Goal: Information Seeking & Learning: Learn about a topic

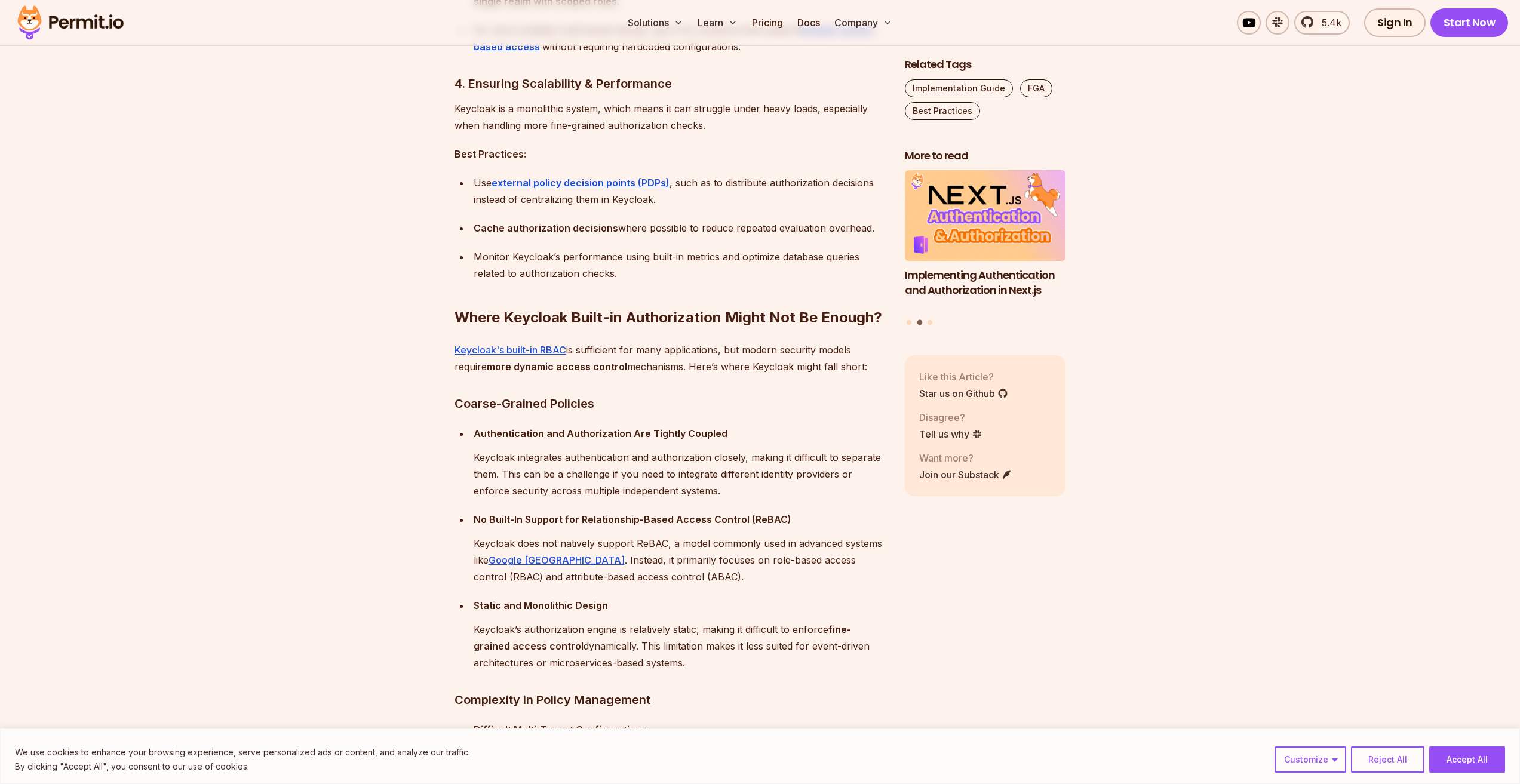
scroll to position [1970, 0]
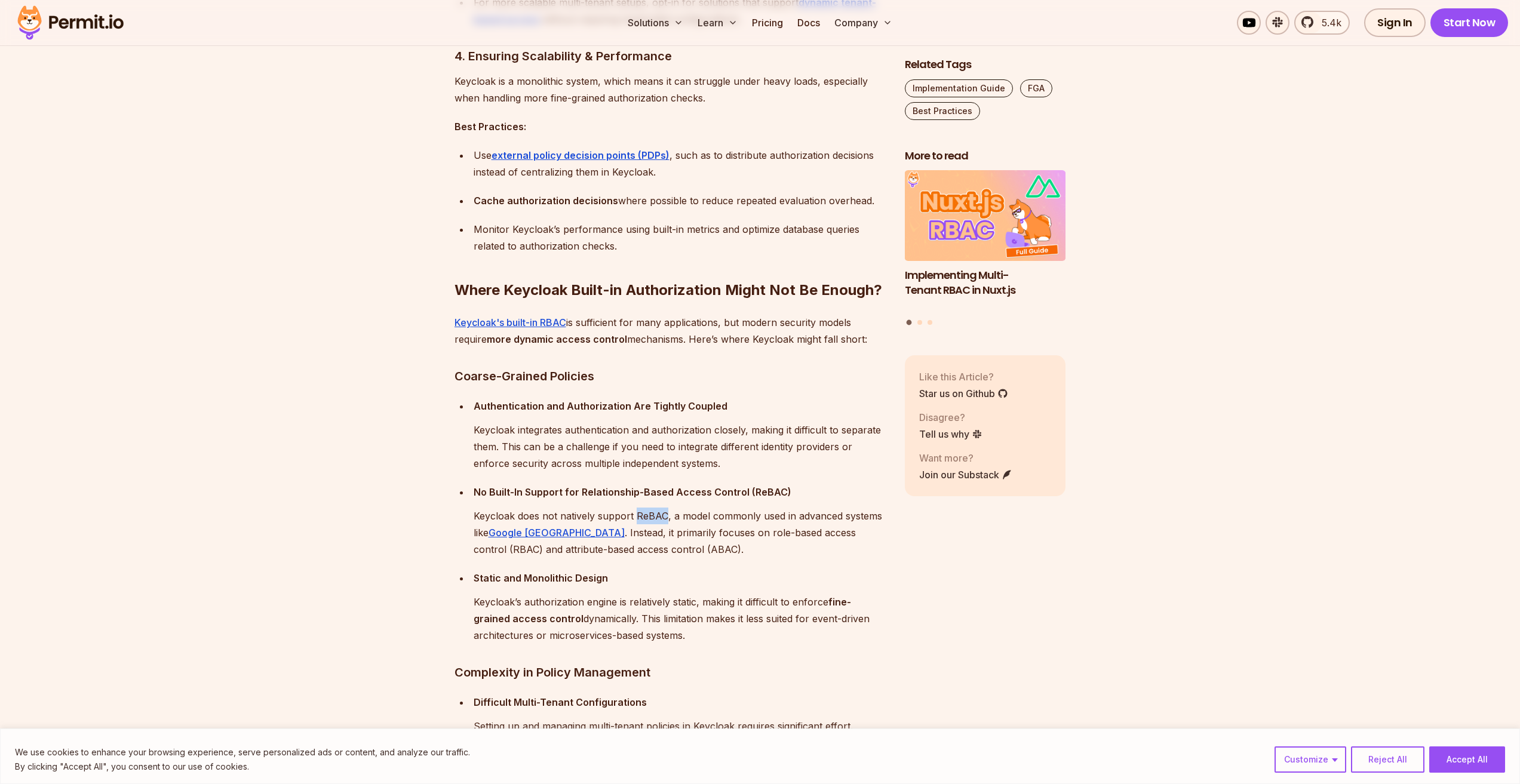
drag, startPoint x: 633, startPoint y: 518, endPoint x: 664, endPoint y: 524, distance: 31.6
click at [664, 524] on p "Keycloak does not natively support ReBAC, a model commonly used in advanced sys…" at bounding box center [679, 532] width 412 height 50
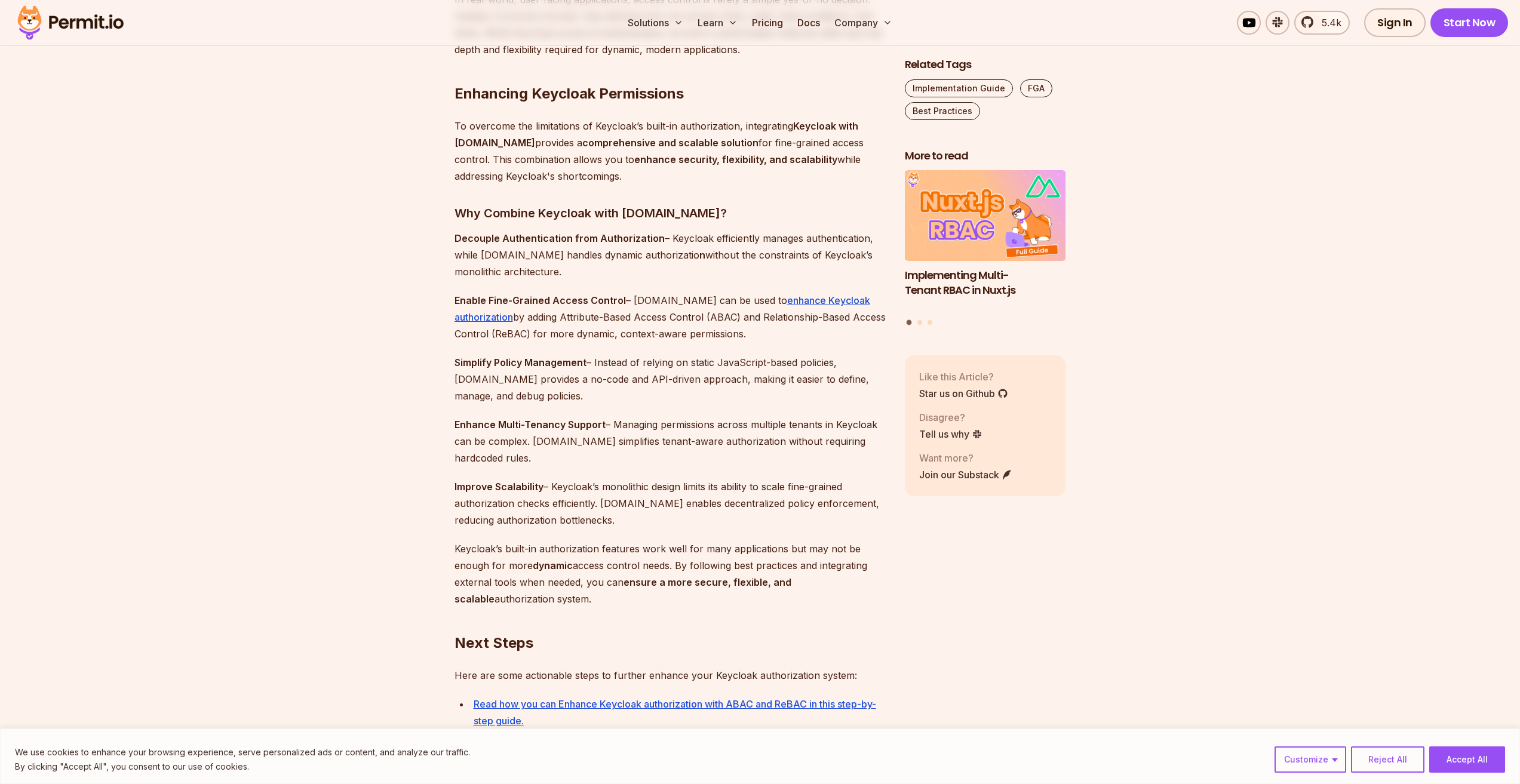
scroll to position [3223, 0]
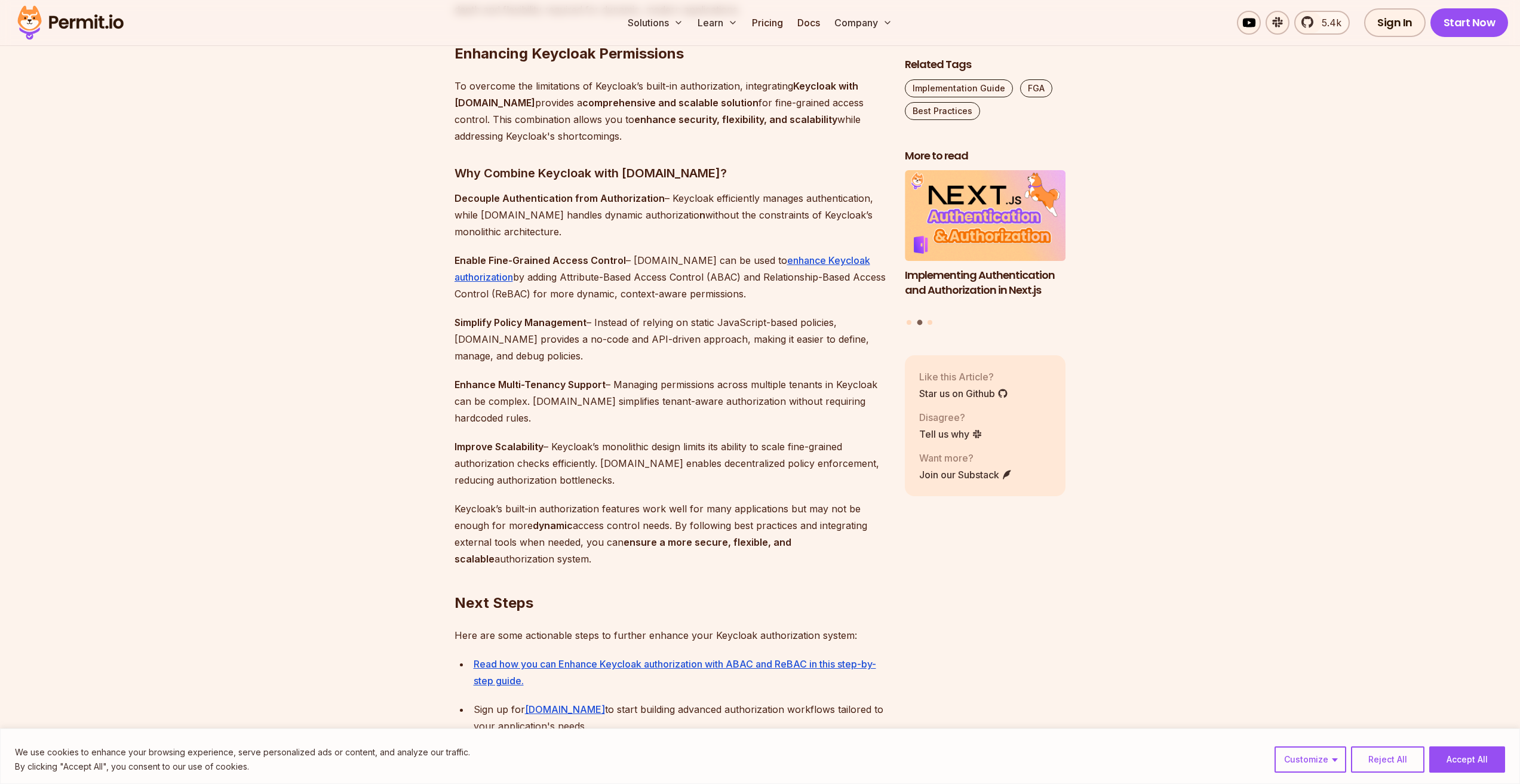
click at [730, 278] on p "Enable Fine-Grained Access Control – [DOMAIN_NAME] can be used to enhance Keycl…" at bounding box center [669, 277] width 431 height 50
click at [730, 279] on p "Enable Fine-Grained Access Control – [DOMAIN_NAME] can be used to enhance Keycl…" at bounding box center [669, 277] width 431 height 50
drag, startPoint x: 782, startPoint y: 292, endPoint x: 439, endPoint y: 268, distance: 343.8
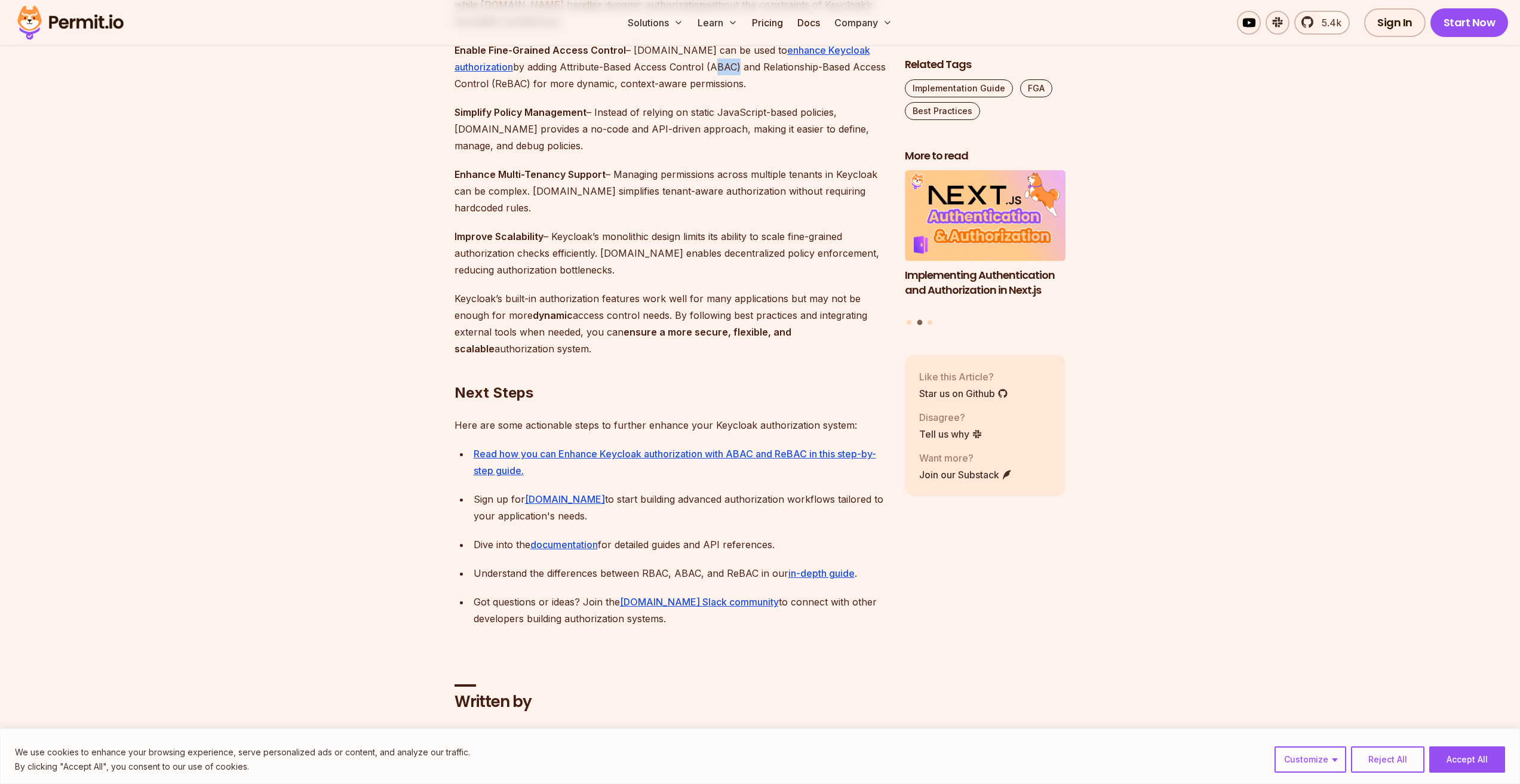
scroll to position [3463, 0]
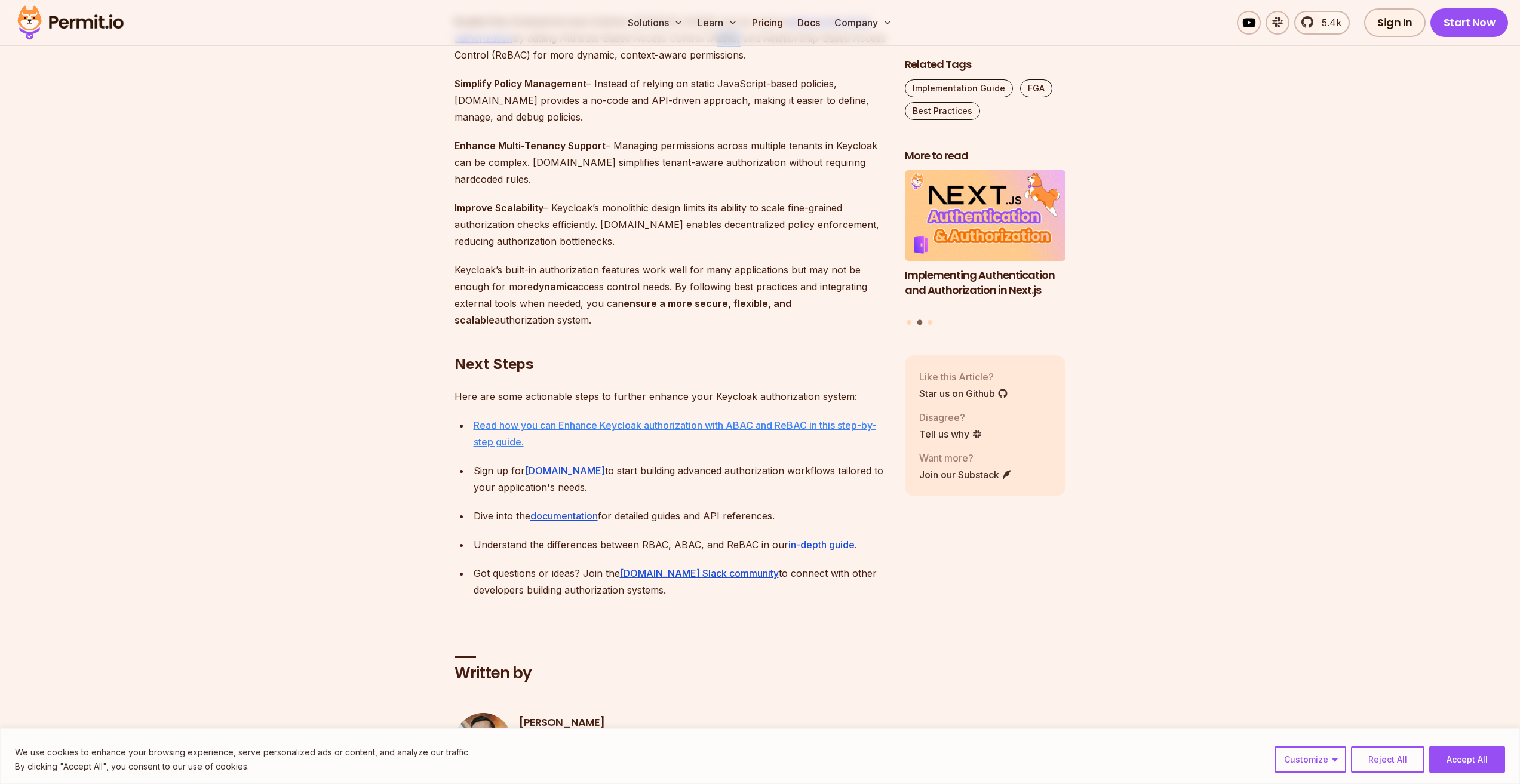
click at [779, 427] on link "Read how you can Enhance Keycloak authorization with ABAC and ReBAC in this ste…" at bounding box center [674, 433] width 402 height 28
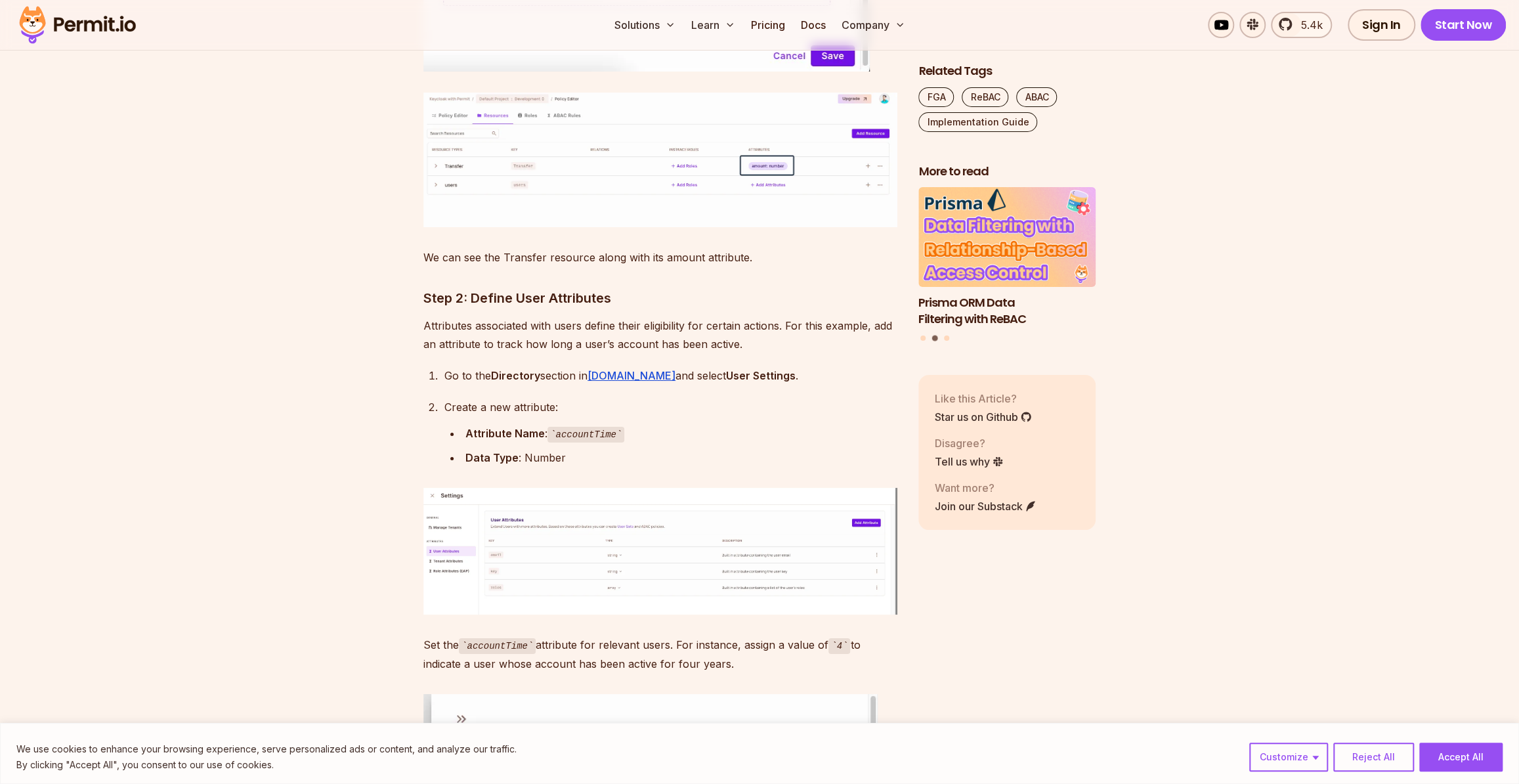
scroll to position [4033, 0]
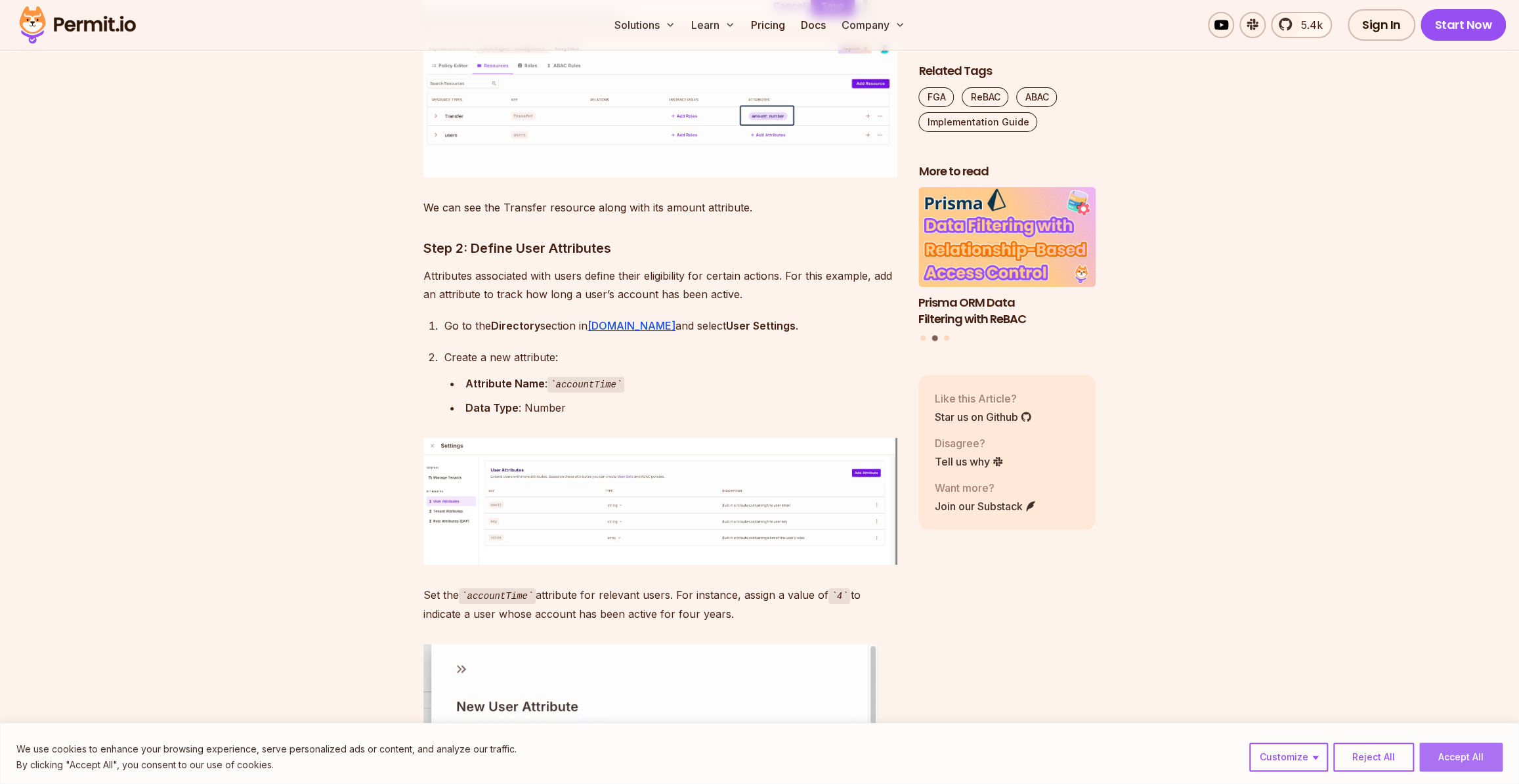
click at [1458, 755] on button "Accept All" at bounding box center [1460, 757] width 83 height 29
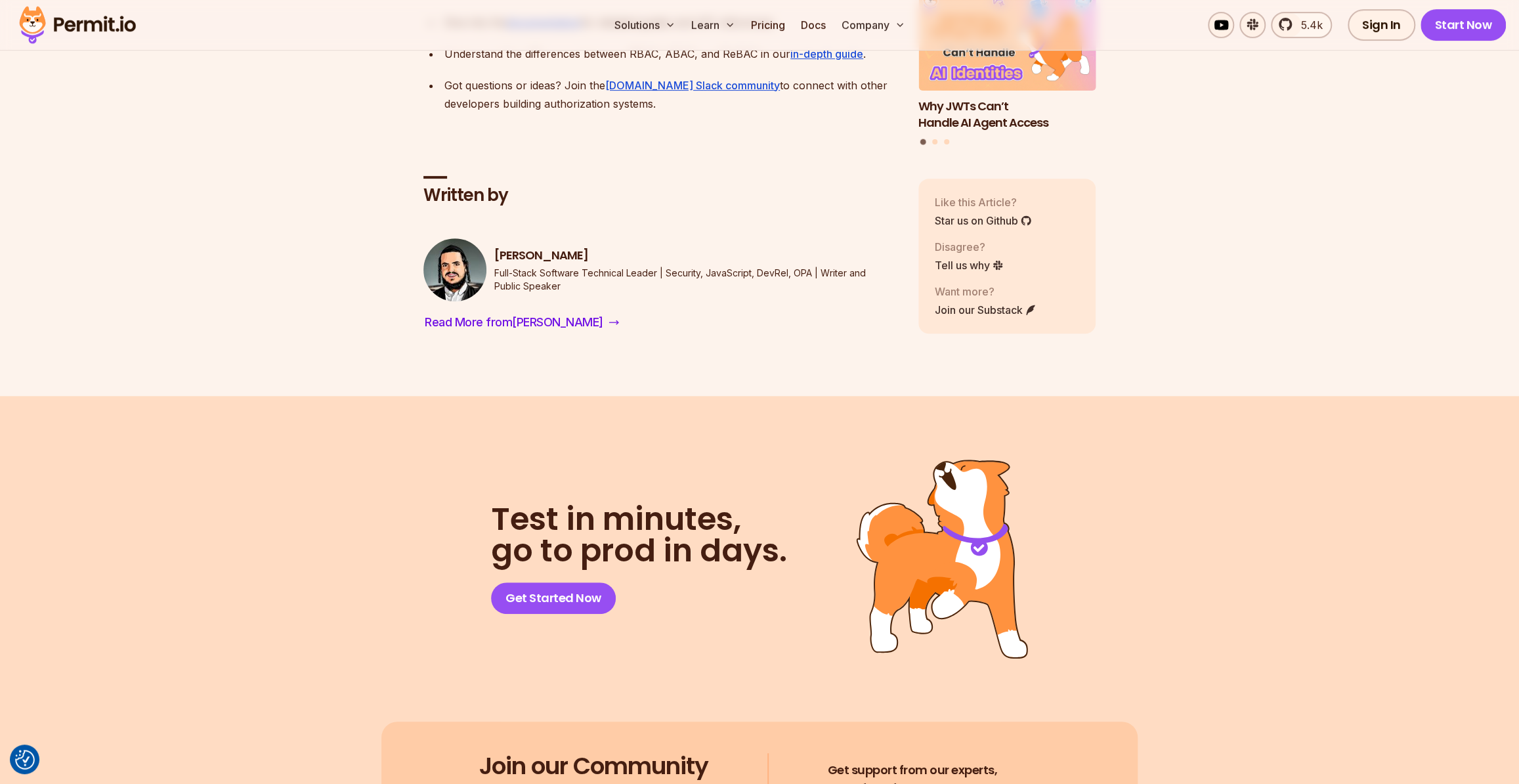
scroll to position [12922, 0]
